Goal: Information Seeking & Learning: Learn about a topic

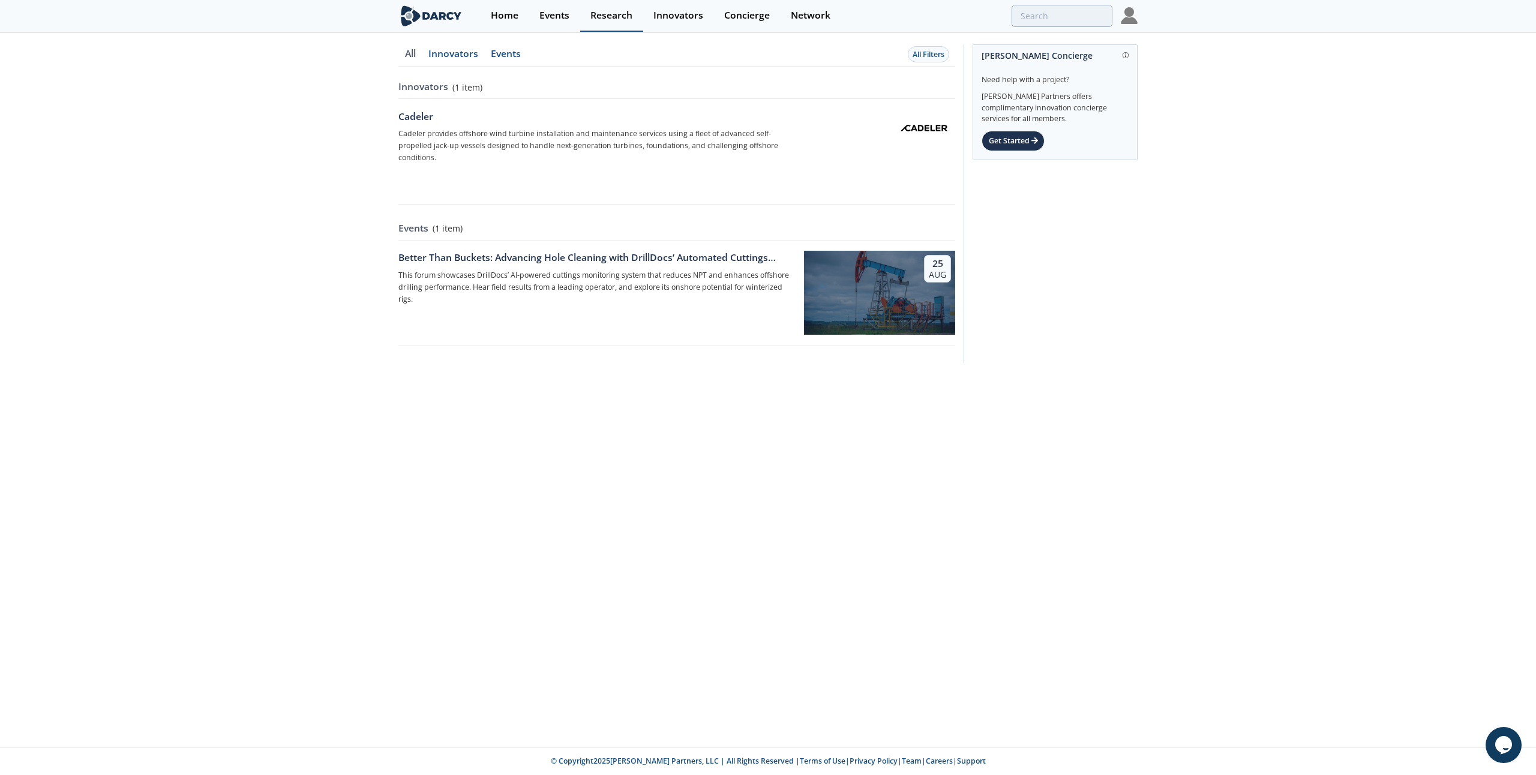
click at [611, 19] on div "Research" at bounding box center [611, 16] width 42 height 10
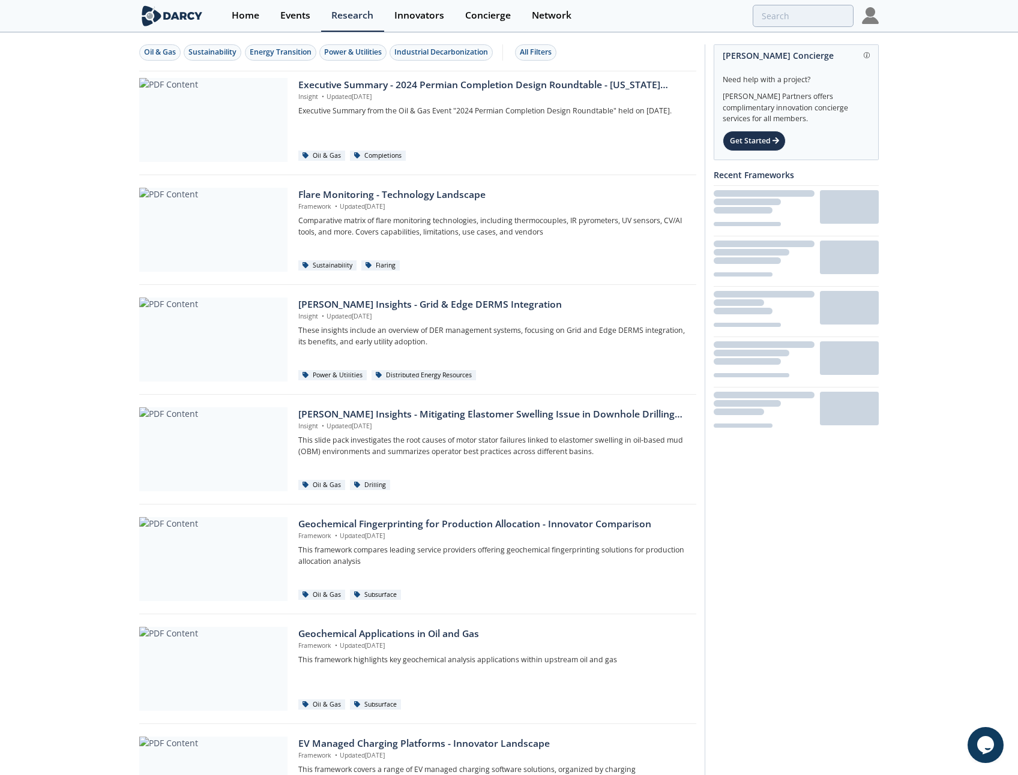
click at [156, 53] on div "Oil & Gas" at bounding box center [160, 52] width 32 height 11
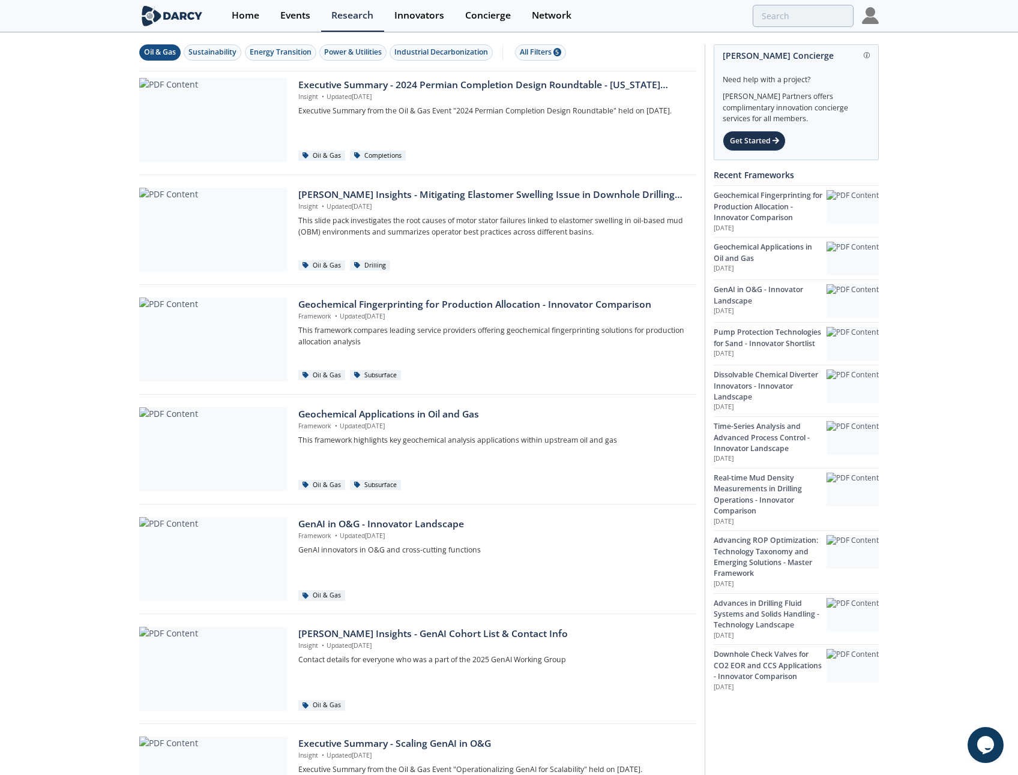
click at [930, 143] on div "Oil & Gas Sustainability Energy Transition Power & Utilities Industrial Decarbo…" at bounding box center [509, 625] width 1018 height 1182
click at [551, 47] on div "All Filters 5" at bounding box center [540, 52] width 41 height 11
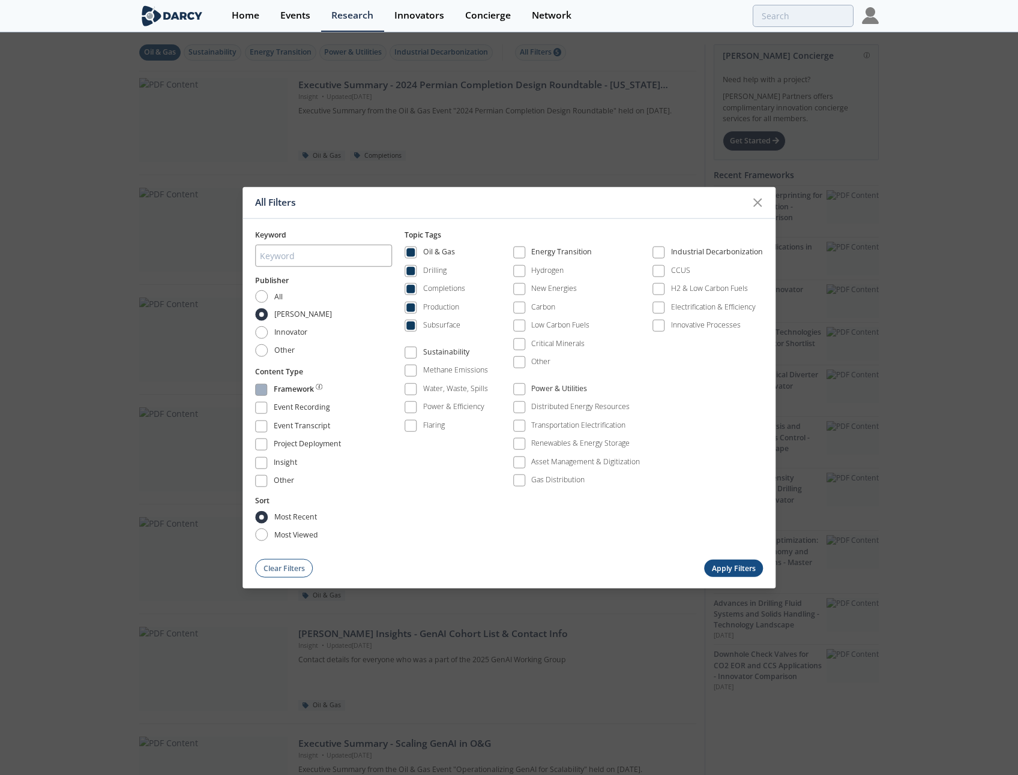
click at [255, 391] on div "Keyword Publisher All [PERSON_NAME] Innovator Other Content Type Framework Even…" at bounding box center [508, 398] width 533 height 359
click at [256, 392] on span at bounding box center [261, 389] width 12 height 12
click at [731, 568] on button "Apply Filters" at bounding box center [733, 568] width 59 height 17
